Goal: Task Accomplishment & Management: Complete application form

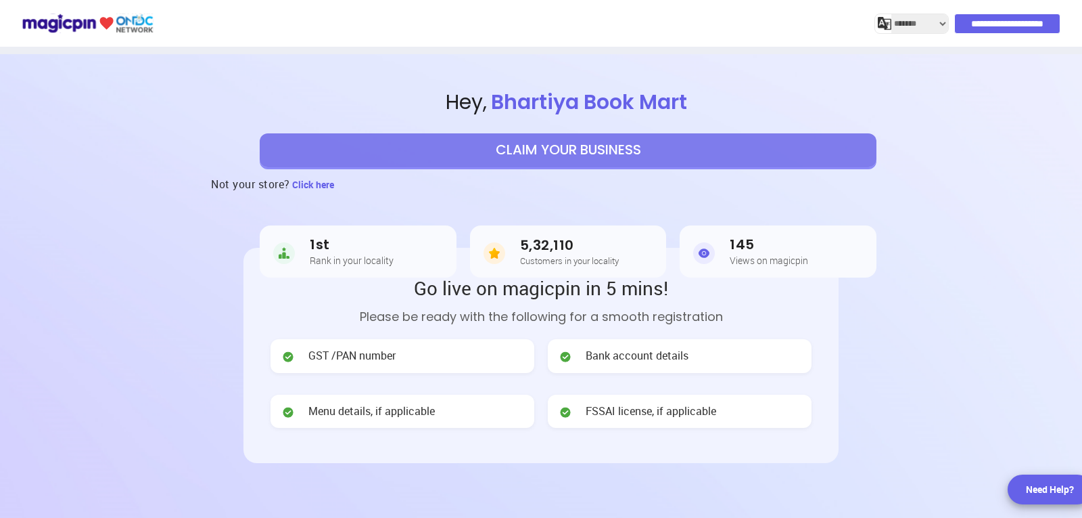
select select "*******"
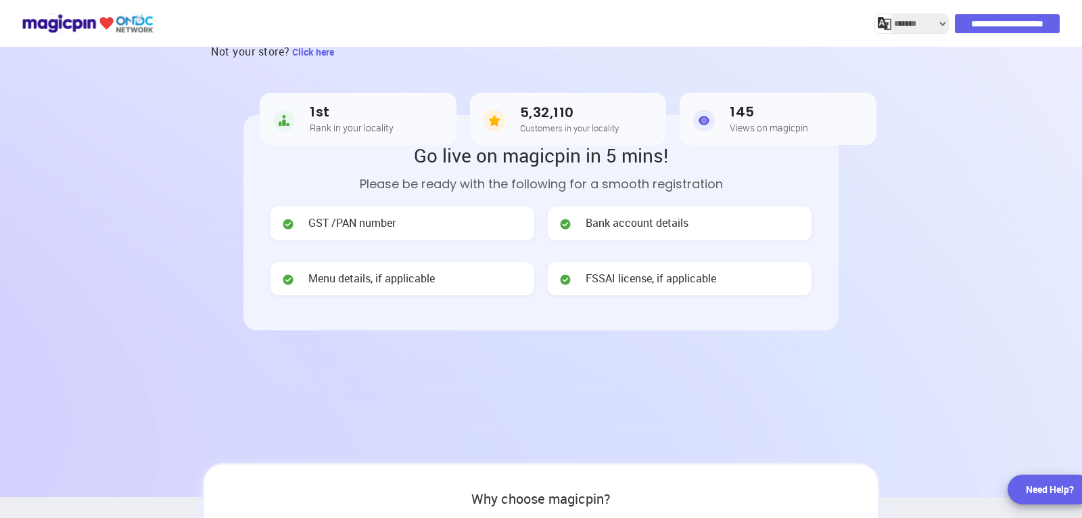
scroll to position [135, 0]
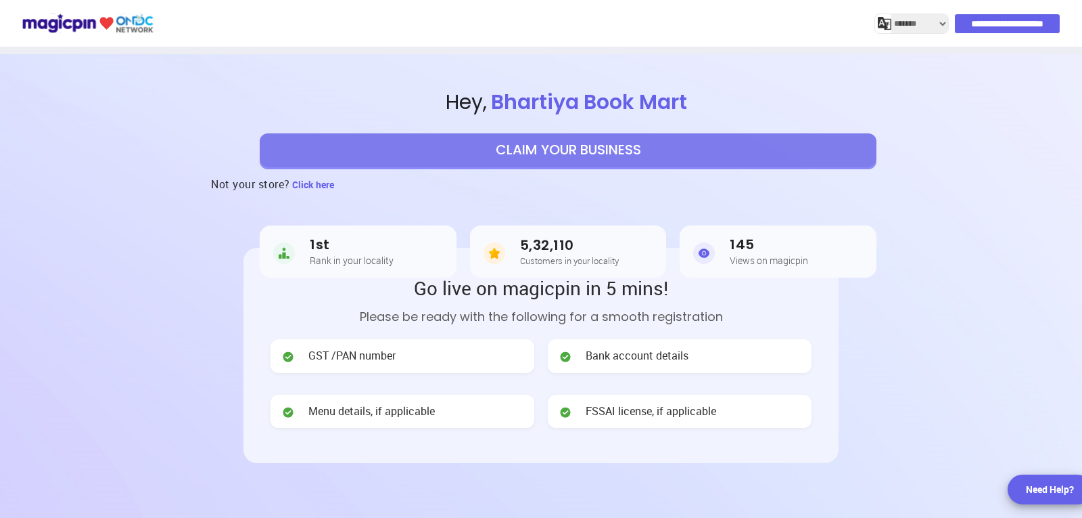
select select "*******"
click at [378, 363] on span "GST /PAN number" at bounding box center [351, 356] width 87 height 16
click at [357, 354] on span "GST /PAN number" at bounding box center [351, 356] width 87 height 16
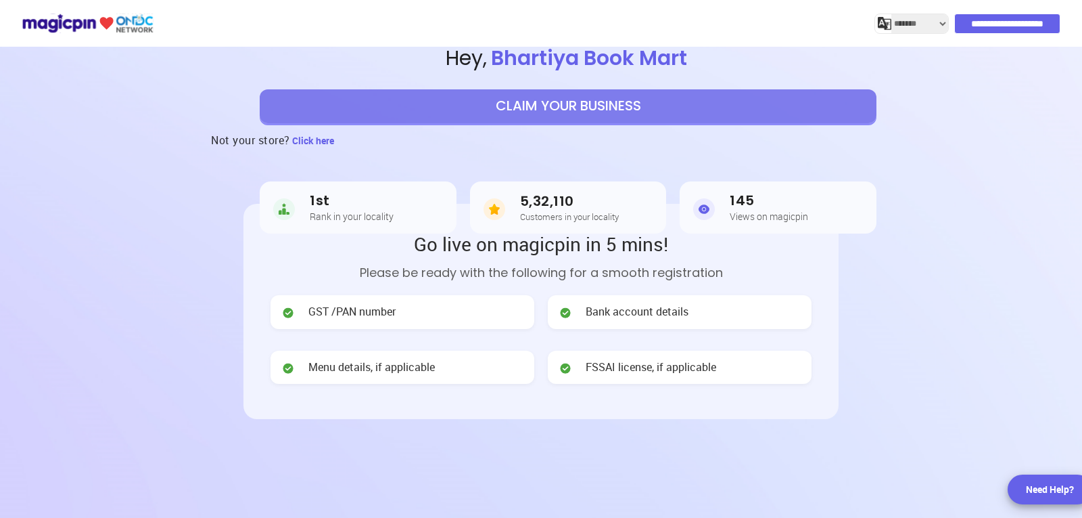
scroll to position [68, 0]
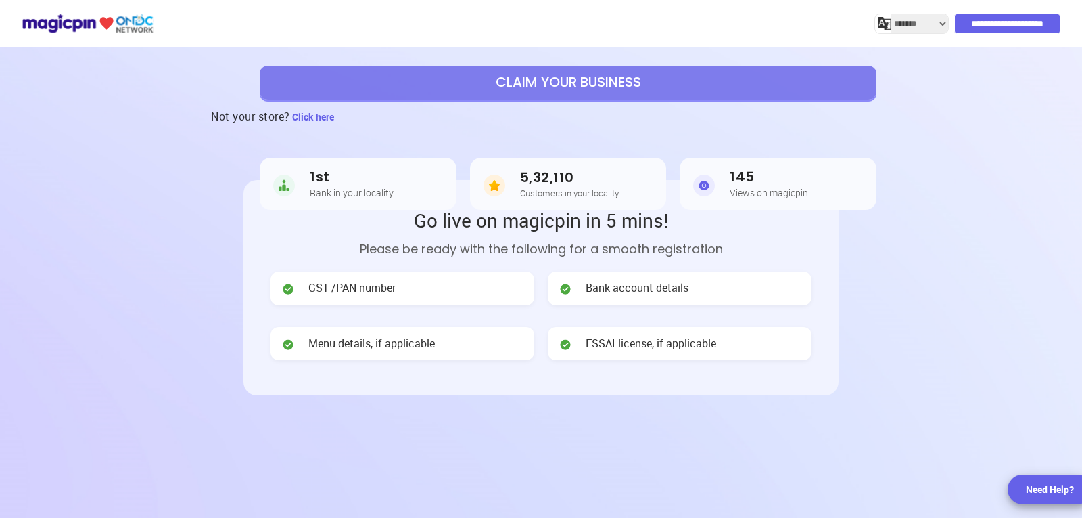
click at [538, 72] on button "CLAIM YOUR BUSINESS" at bounding box center [568, 83] width 617 height 34
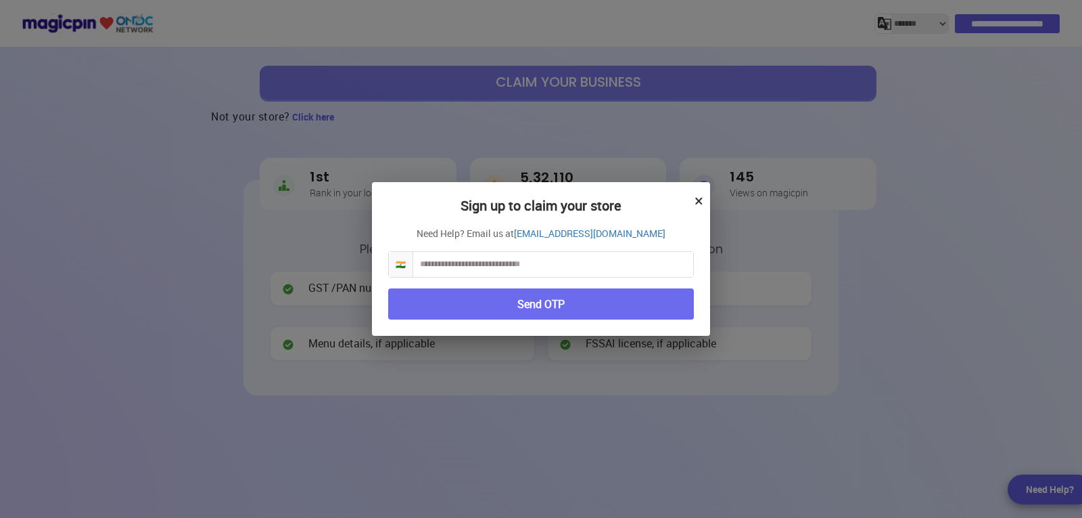
click at [545, 263] on input "text" at bounding box center [553, 264] width 280 height 25
type input "**********"
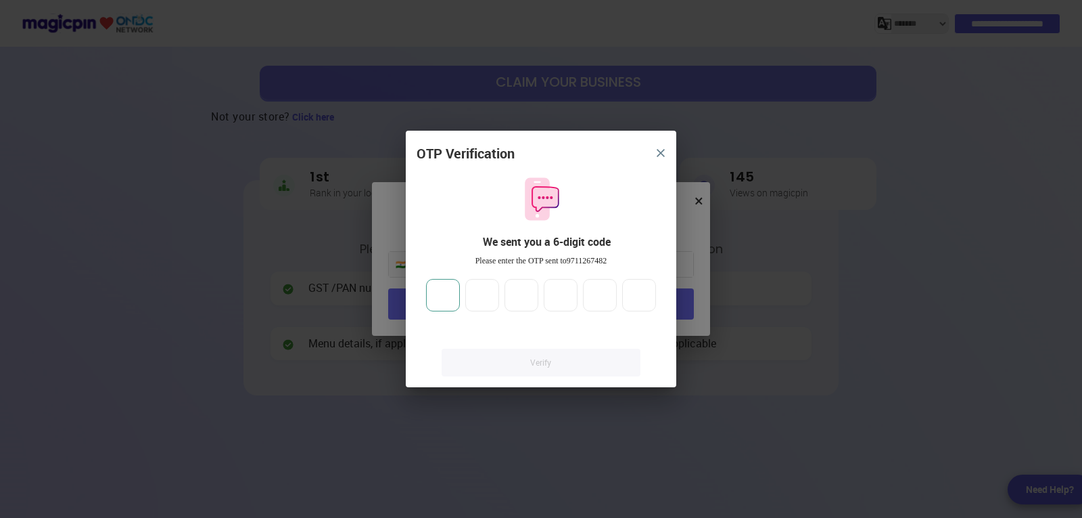
click at [446, 298] on input "number" at bounding box center [443, 295] width 34 height 32
type input "*"
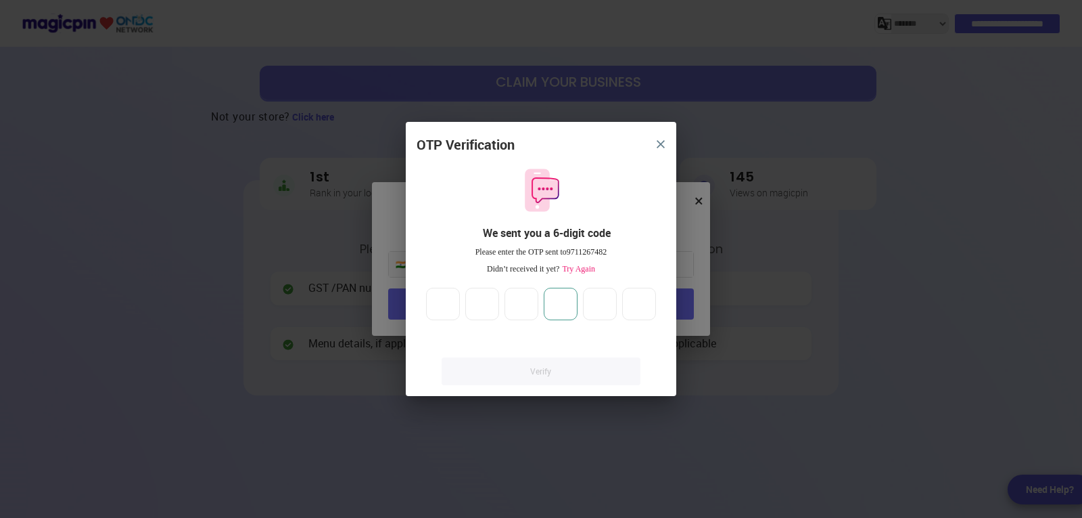
type input "*"
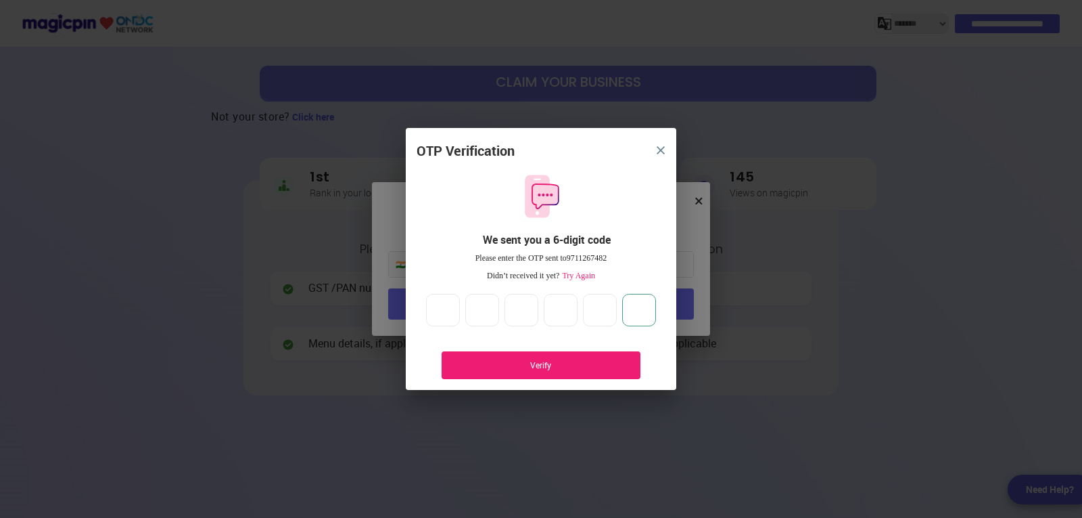
type input "*"
click at [507, 365] on div "Verify" at bounding box center [541, 365] width 158 height 12
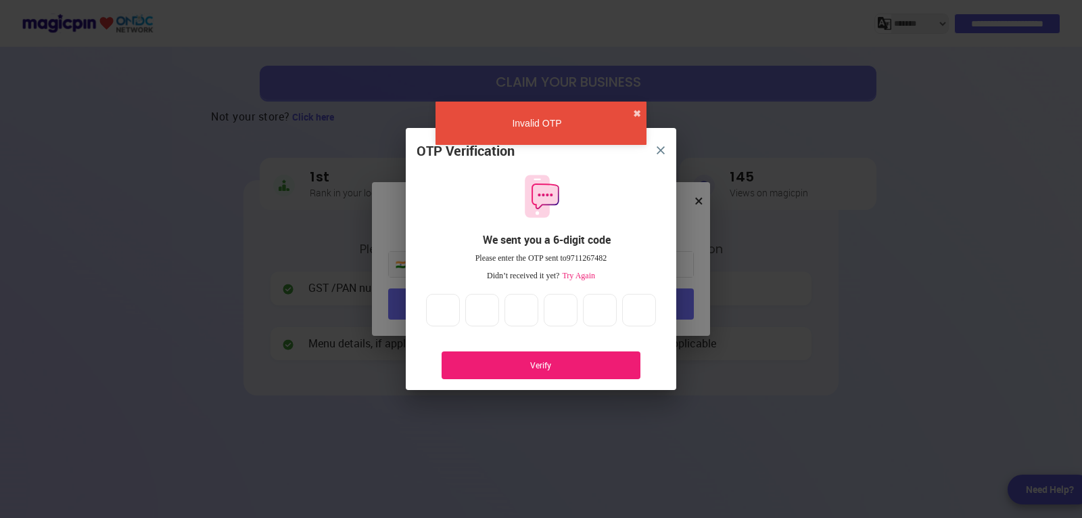
click at [509, 364] on div "Verify" at bounding box center [541, 365] width 158 height 12
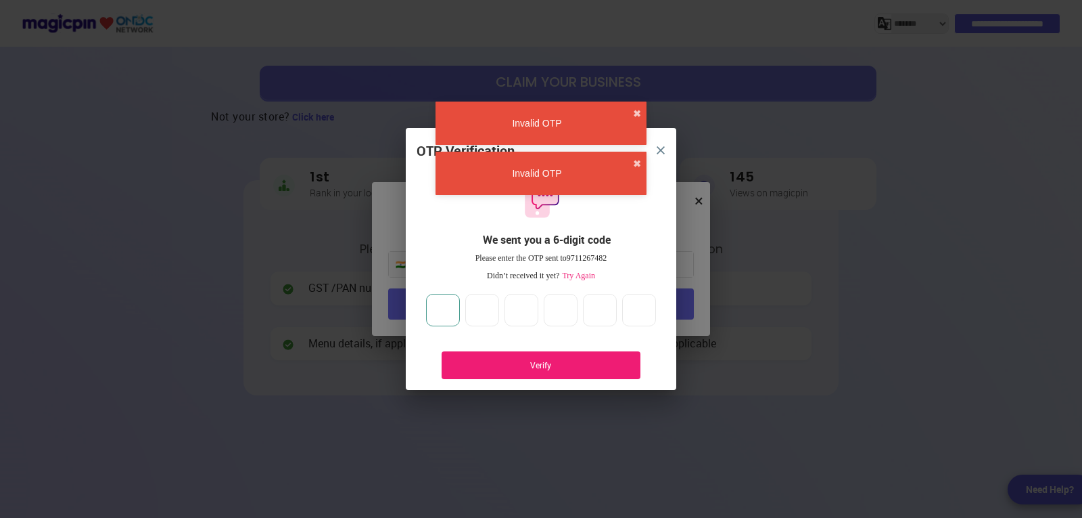
click at [446, 310] on input "*" at bounding box center [443, 310] width 34 height 32
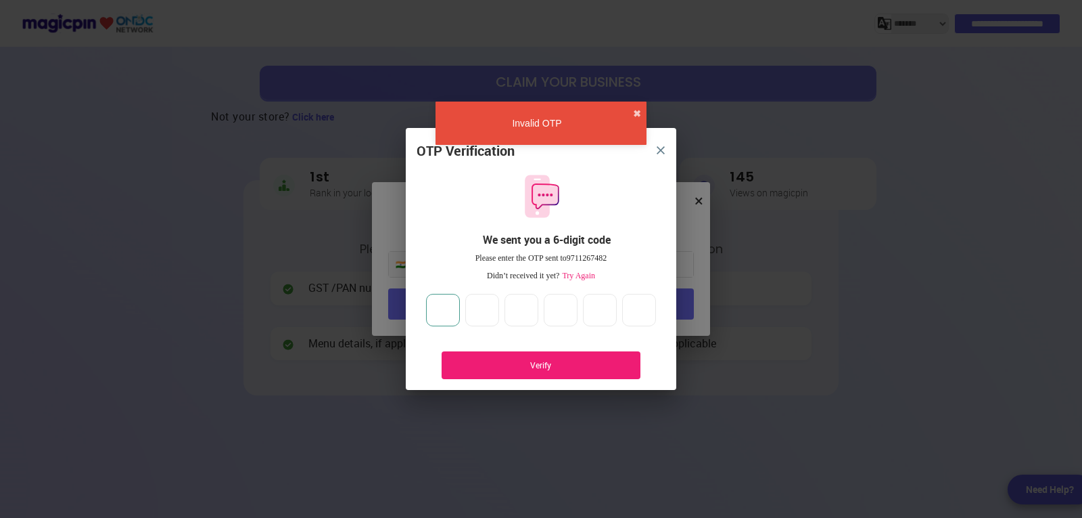
type input "**"
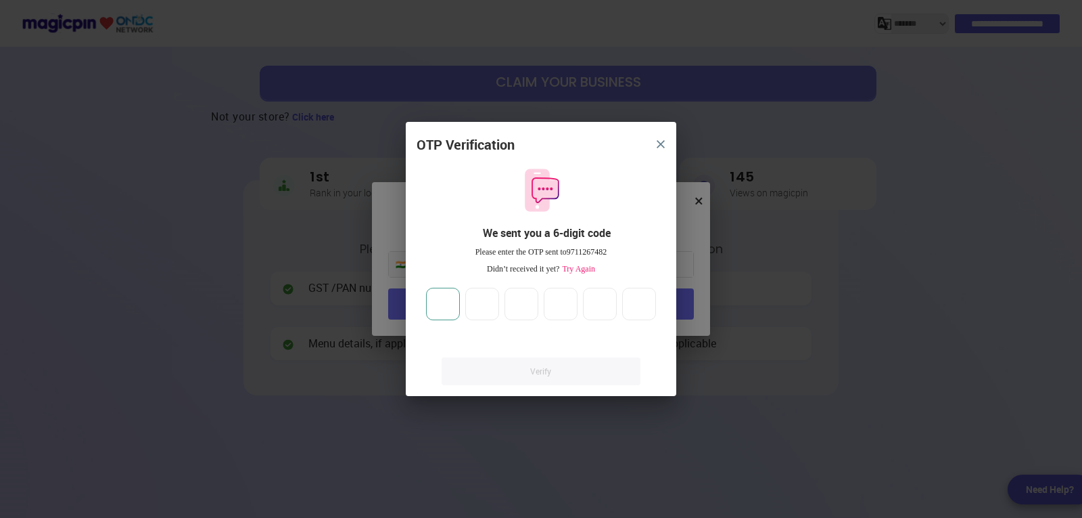
type input "*"
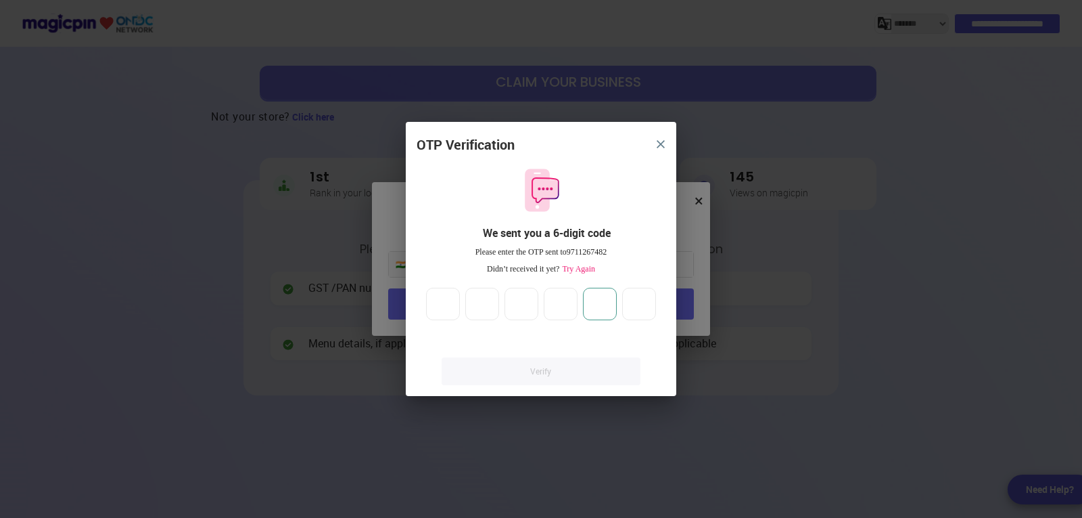
type input "*"
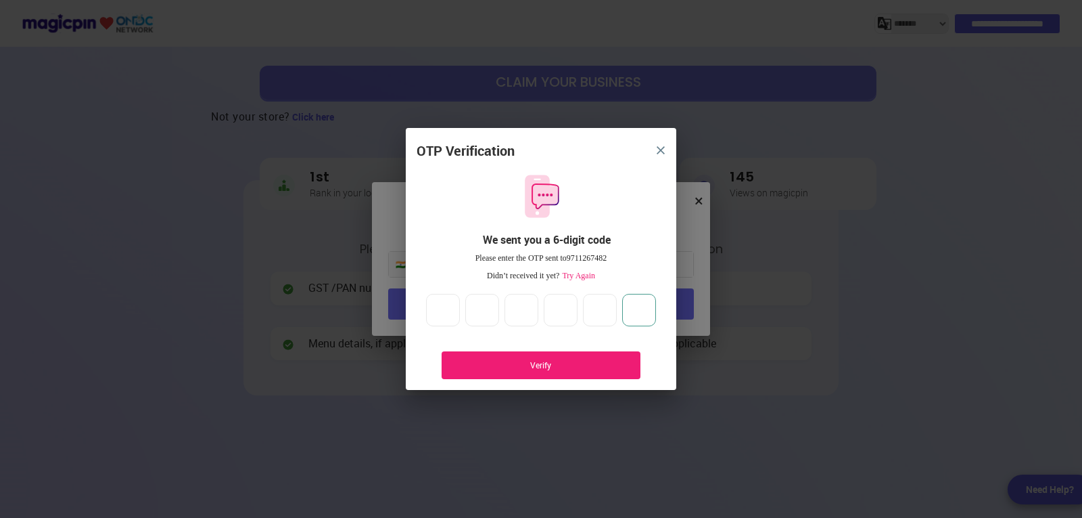
type input "*"
click at [574, 370] on div "Verify" at bounding box center [541, 365] width 158 height 12
click at [647, 308] on input "*" at bounding box center [639, 310] width 34 height 32
click at [604, 363] on div "Verify" at bounding box center [541, 365] width 158 height 12
click at [663, 146] on img "close" at bounding box center [661, 150] width 8 height 8
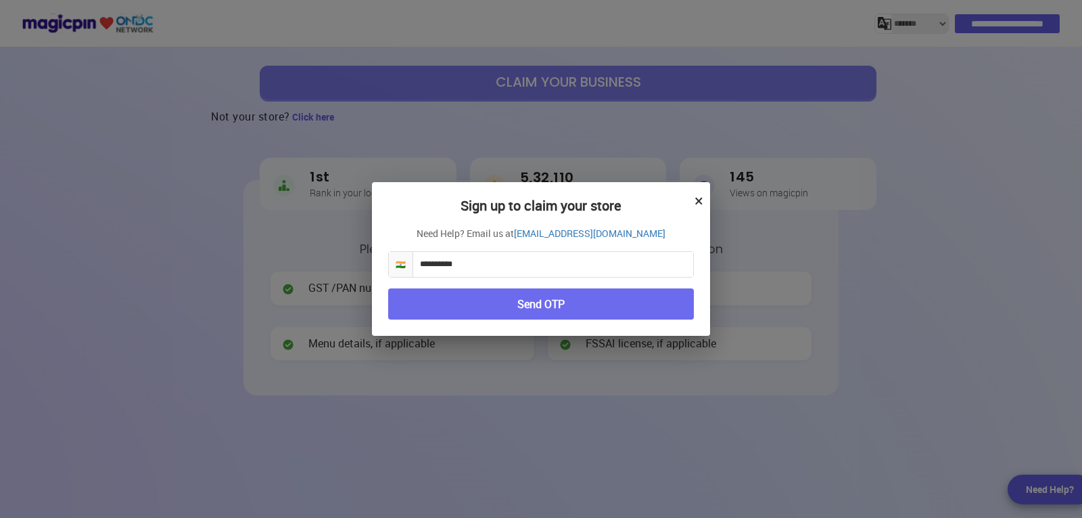
click at [556, 307] on button "Send OTP" at bounding box center [541, 304] width 306 height 32
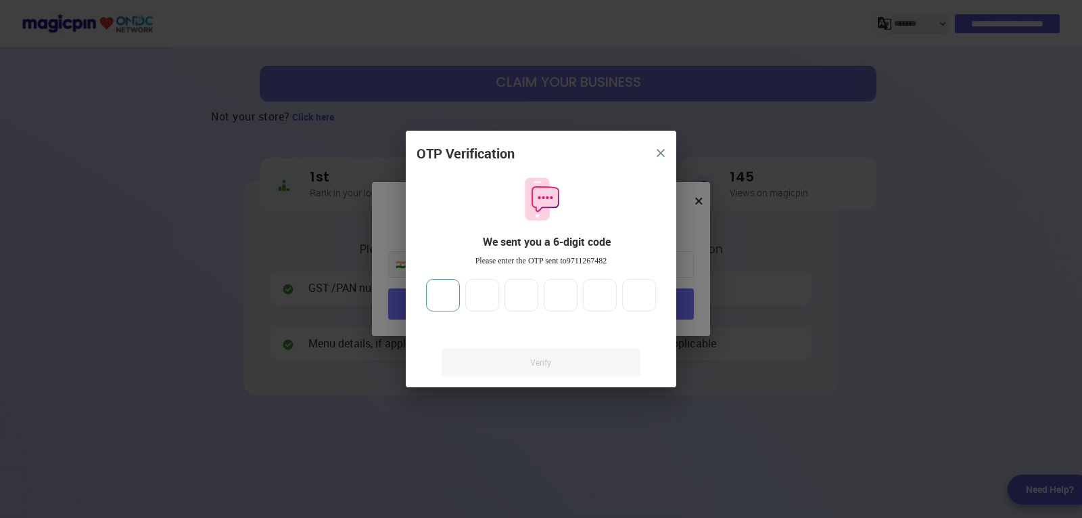
click at [454, 294] on input "number" at bounding box center [443, 295] width 34 height 32
type input "*"
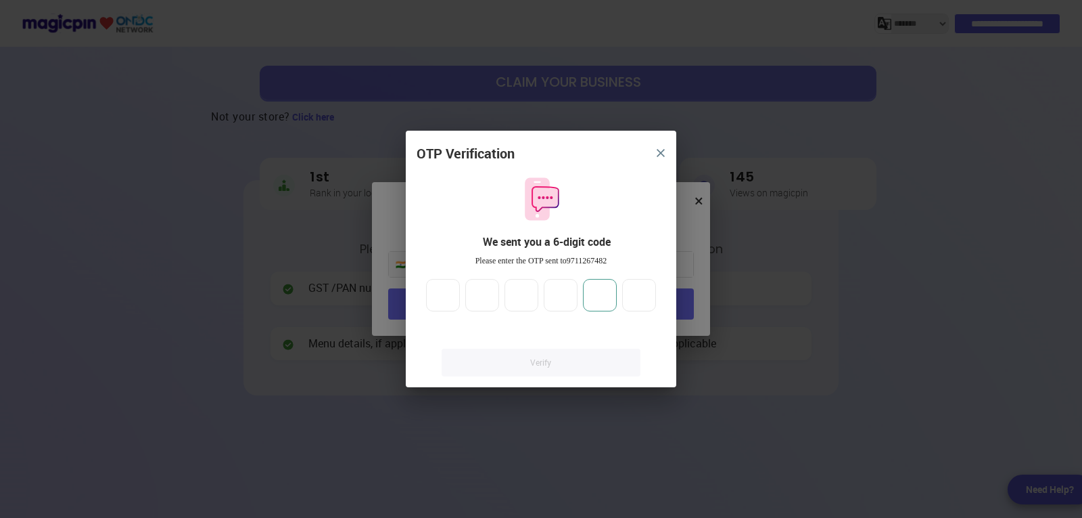
type input "*"
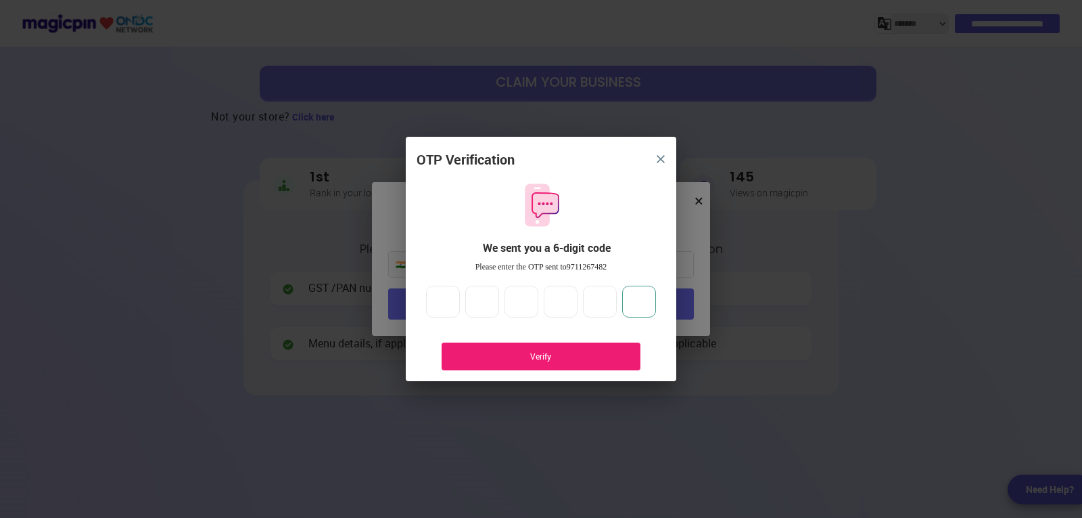
type input "*"
click at [559, 354] on div "Verify" at bounding box center [541, 356] width 158 height 12
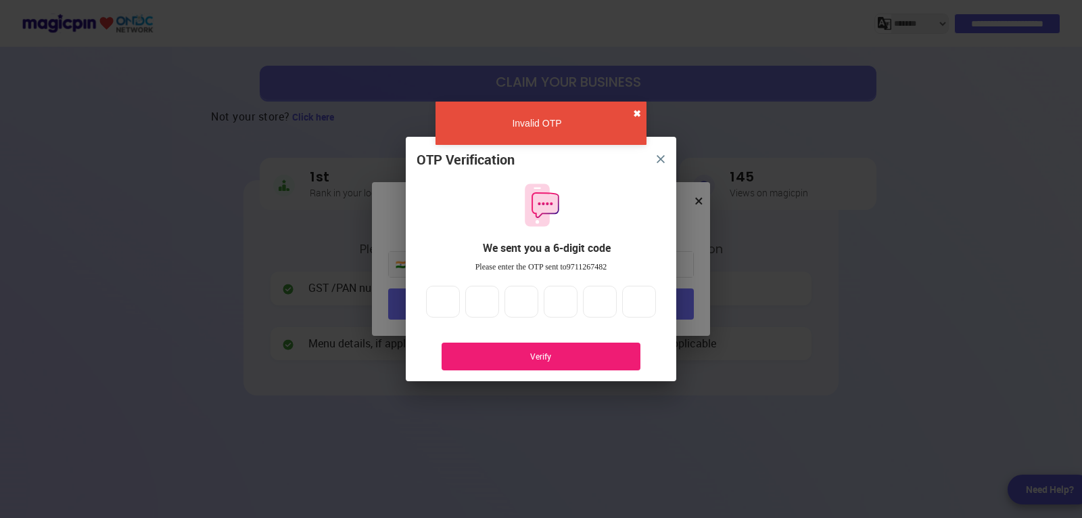
click at [639, 113] on button "✖" at bounding box center [637, 114] width 8 height 14
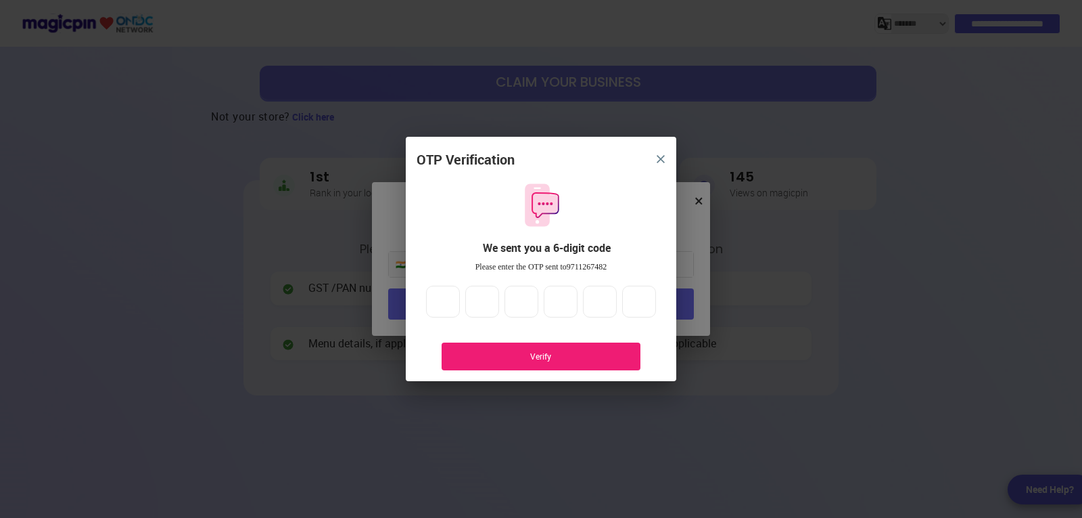
click at [663, 155] on img "close" at bounding box center [661, 159] width 8 height 8
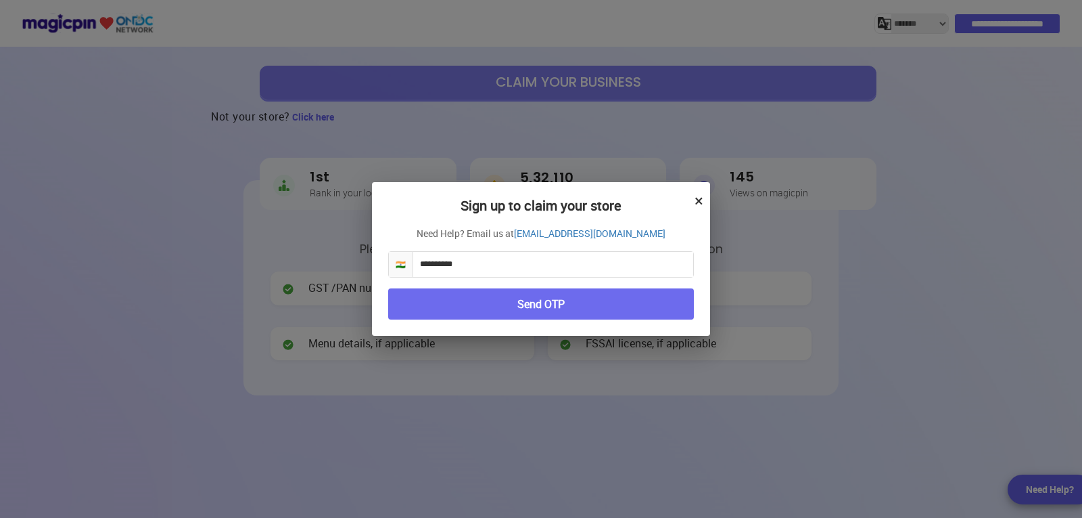
click at [697, 199] on button "×" at bounding box center [699, 200] width 9 height 23
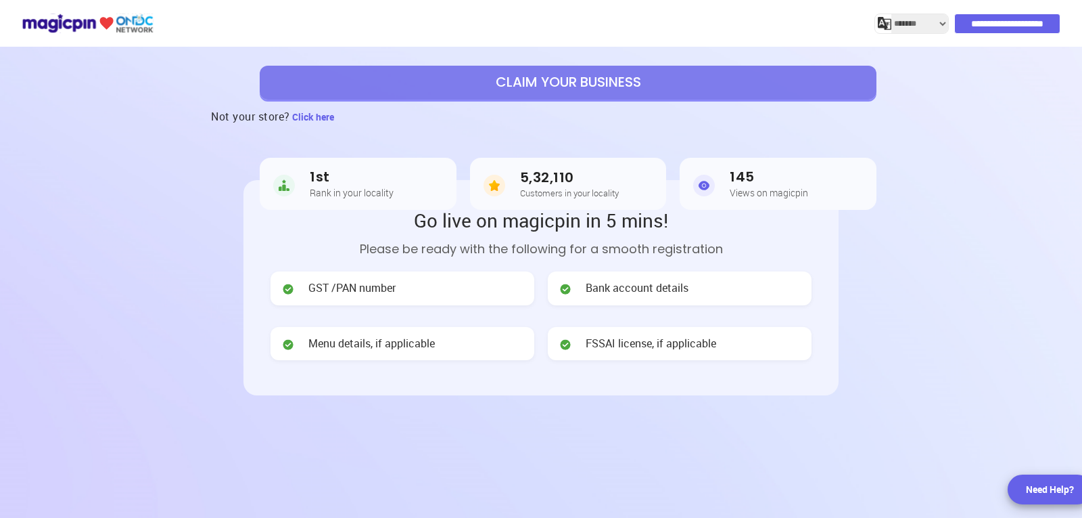
click at [411, 299] on div "GST /PAN number" at bounding box center [403, 288] width 264 height 34
click at [643, 283] on span "Bank account details" at bounding box center [637, 288] width 103 height 16
click at [643, 288] on span "Bank account details" at bounding box center [637, 288] width 103 height 16
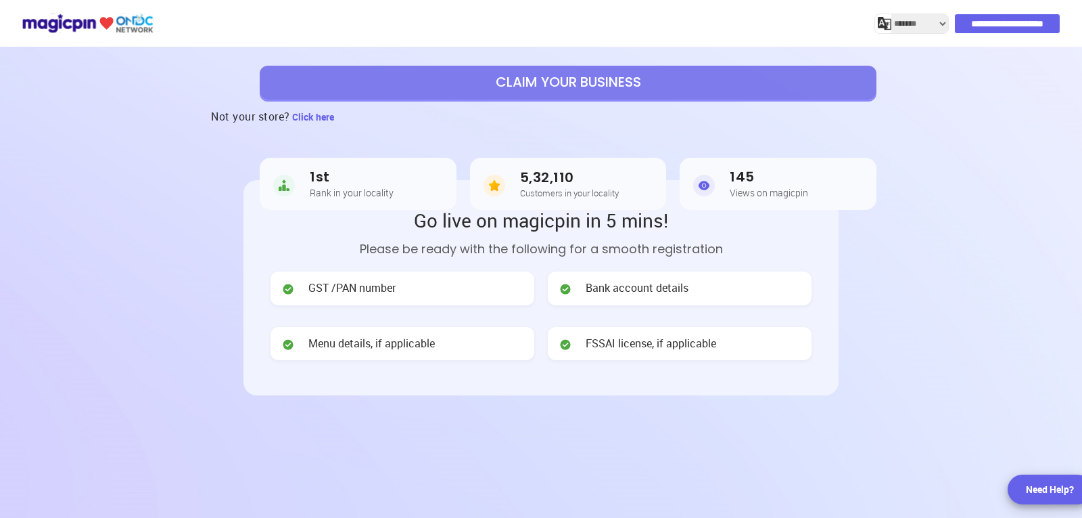
click at [741, 181] on h3 "145" at bounding box center [769, 177] width 78 height 16
click at [700, 182] on img at bounding box center [704, 185] width 22 height 27
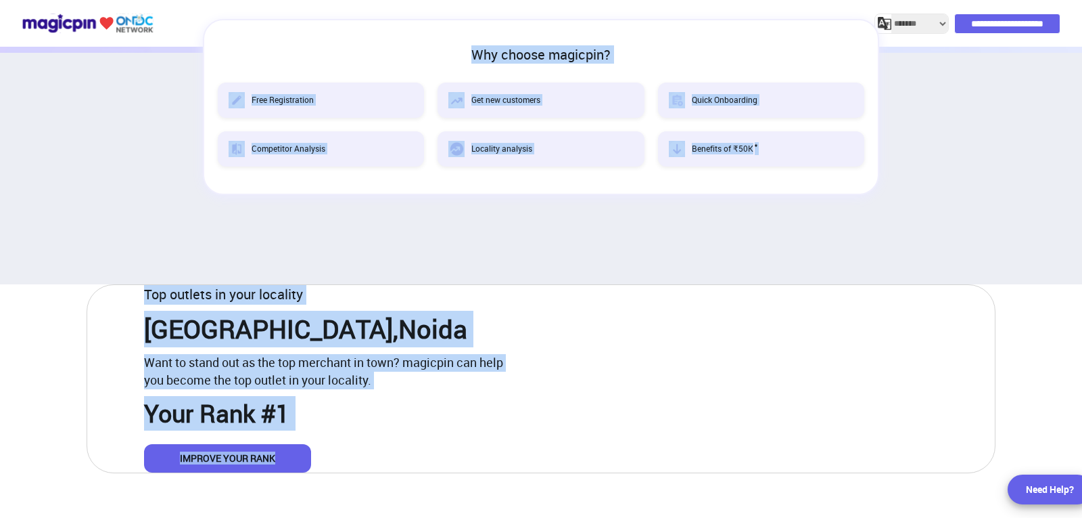
scroll to position [589, 0]
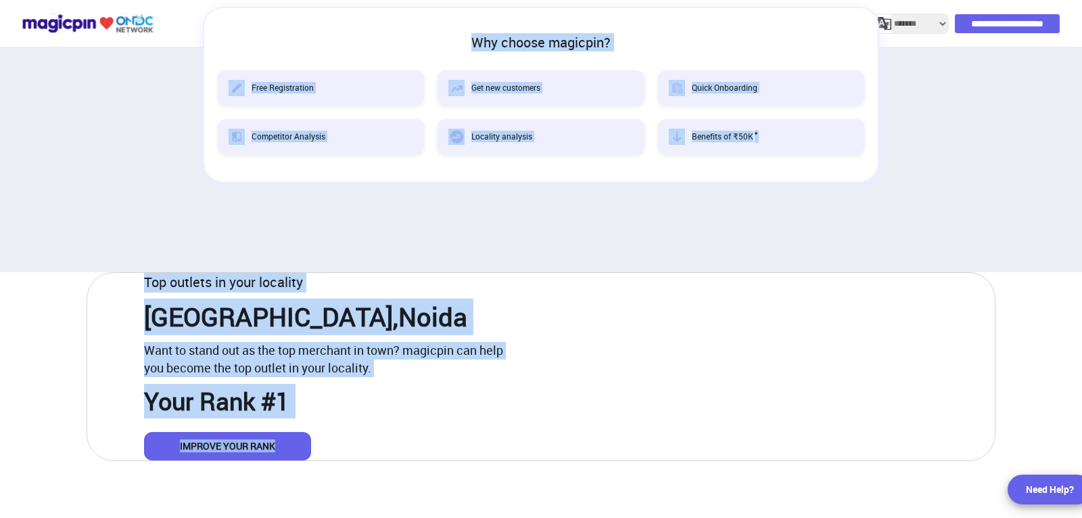
drag, startPoint x: 137, startPoint y: 134, endPoint x: 811, endPoint y: 361, distance: 711.1
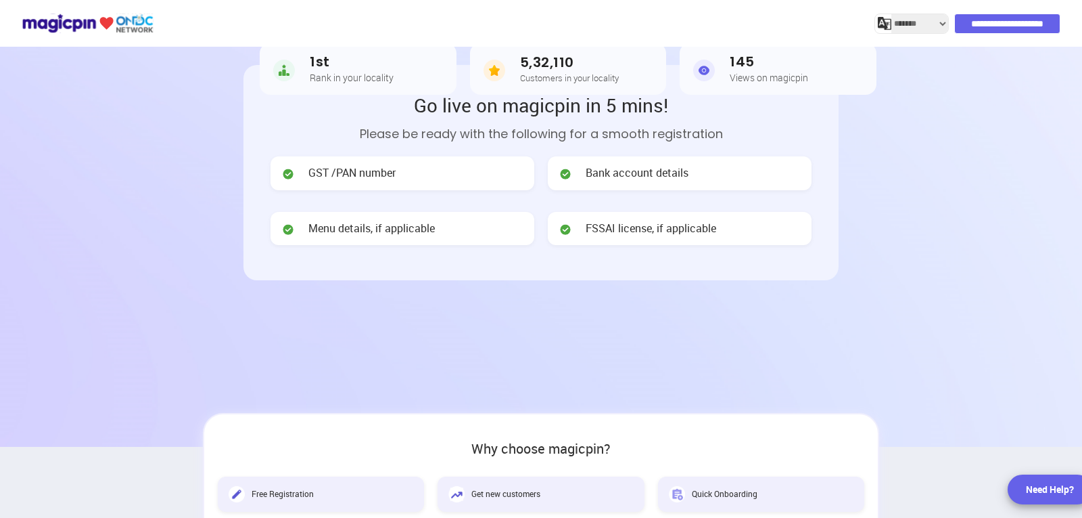
scroll to position [0, 0]
